Goal: Information Seeking & Learning: Learn about a topic

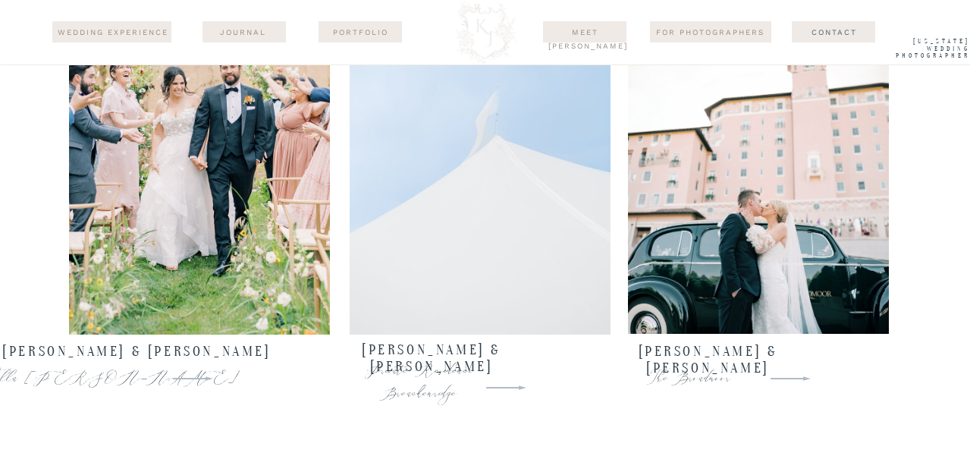
scroll to position [1738, 0]
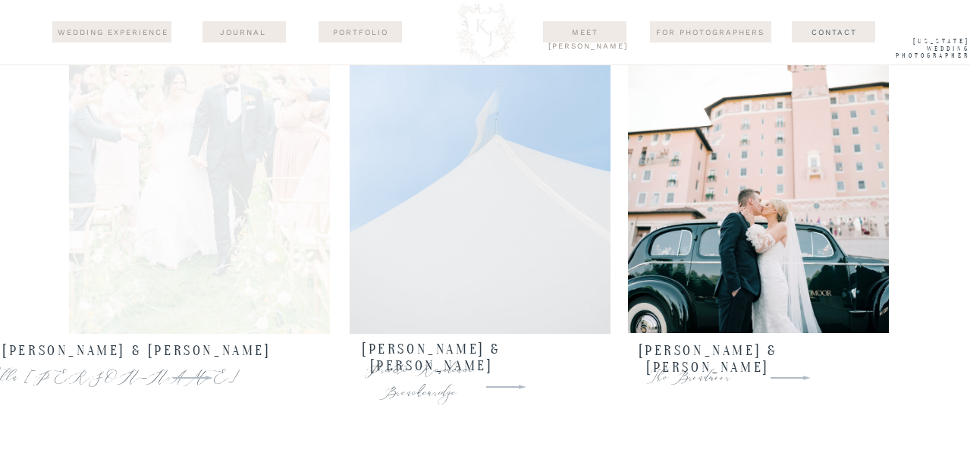
click at [206, 219] on div at bounding box center [199, 148] width 261 height 372
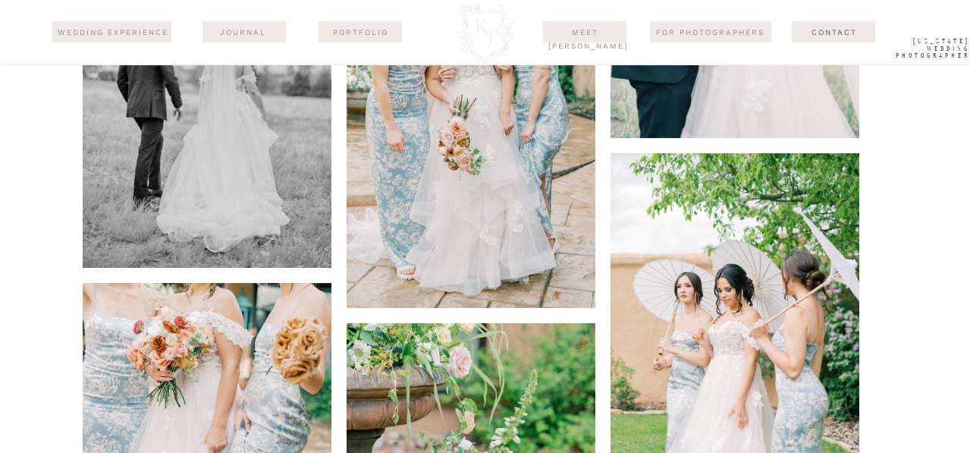
scroll to position [5688, 0]
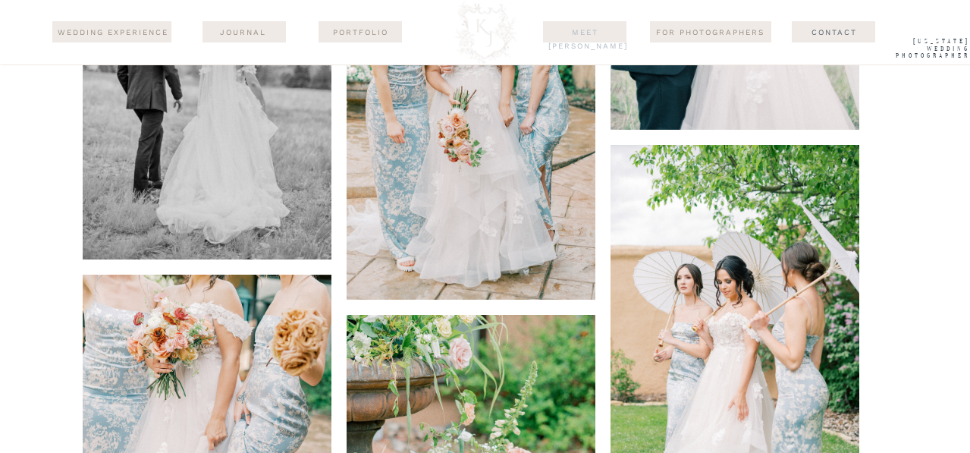
click at [593, 34] on nav "Meet [PERSON_NAME]" at bounding box center [586, 32] width 74 height 12
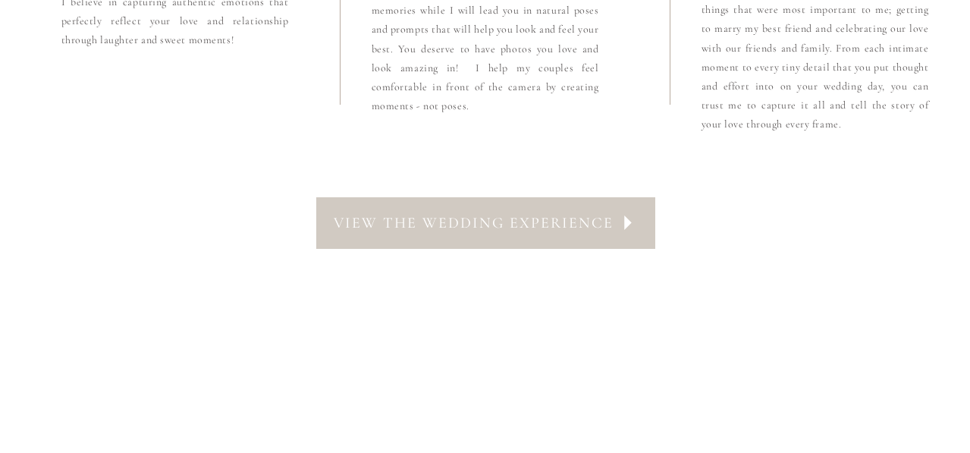
scroll to position [2156, 0]
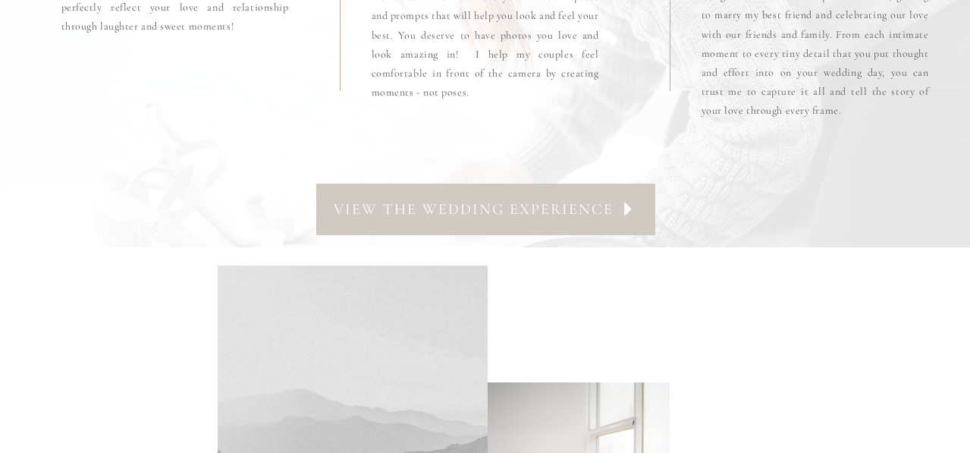
click at [488, 218] on h3 "View the wedding experience" at bounding box center [474, 220] width 370 height 49
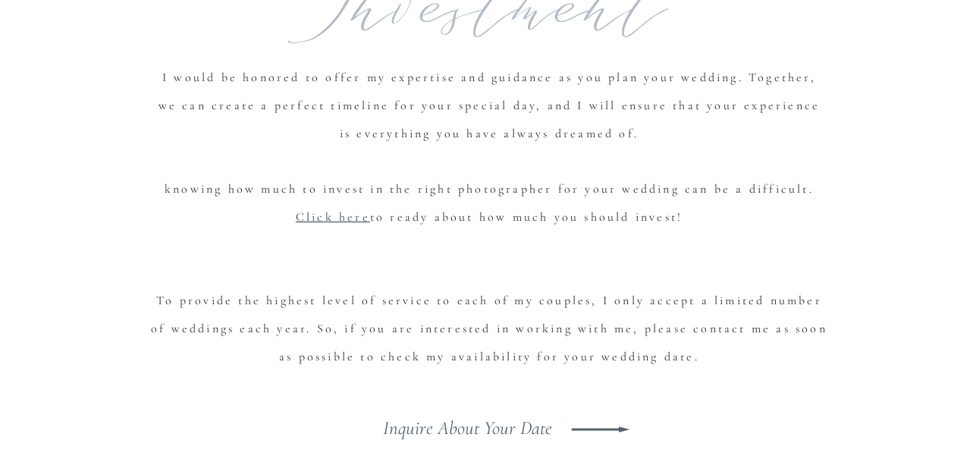
scroll to position [7780, 0]
click at [328, 218] on link "Click here" at bounding box center [333, 217] width 74 height 15
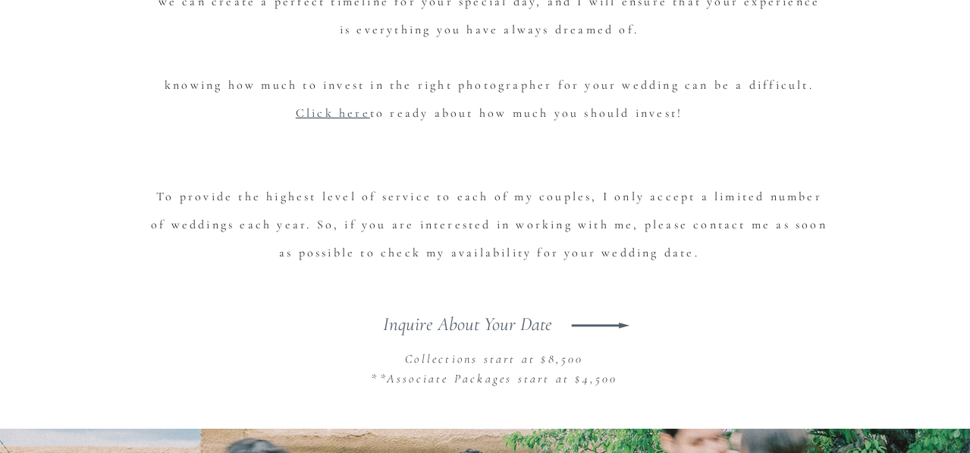
scroll to position [7933, 0]
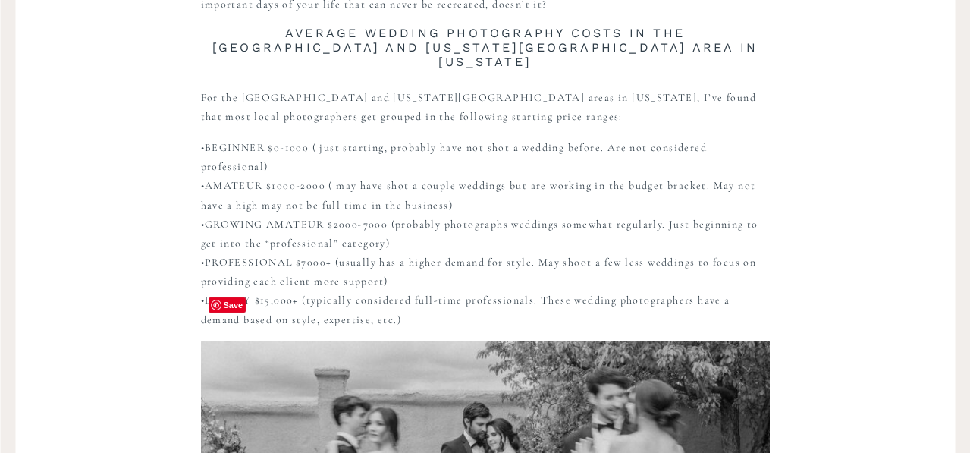
scroll to position [8239, 0]
